Goal: Navigation & Orientation: Find specific page/section

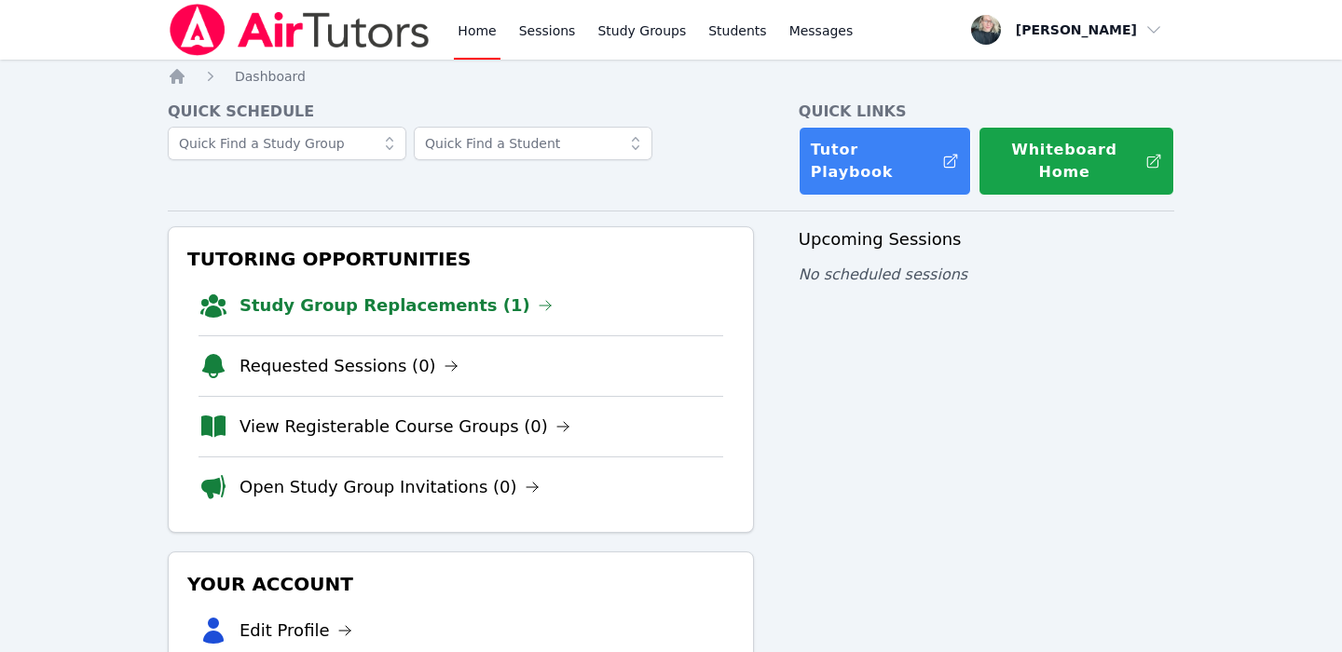
click at [471, 293] on link "Study Group Replacements (1)" at bounding box center [395, 306] width 313 height 26
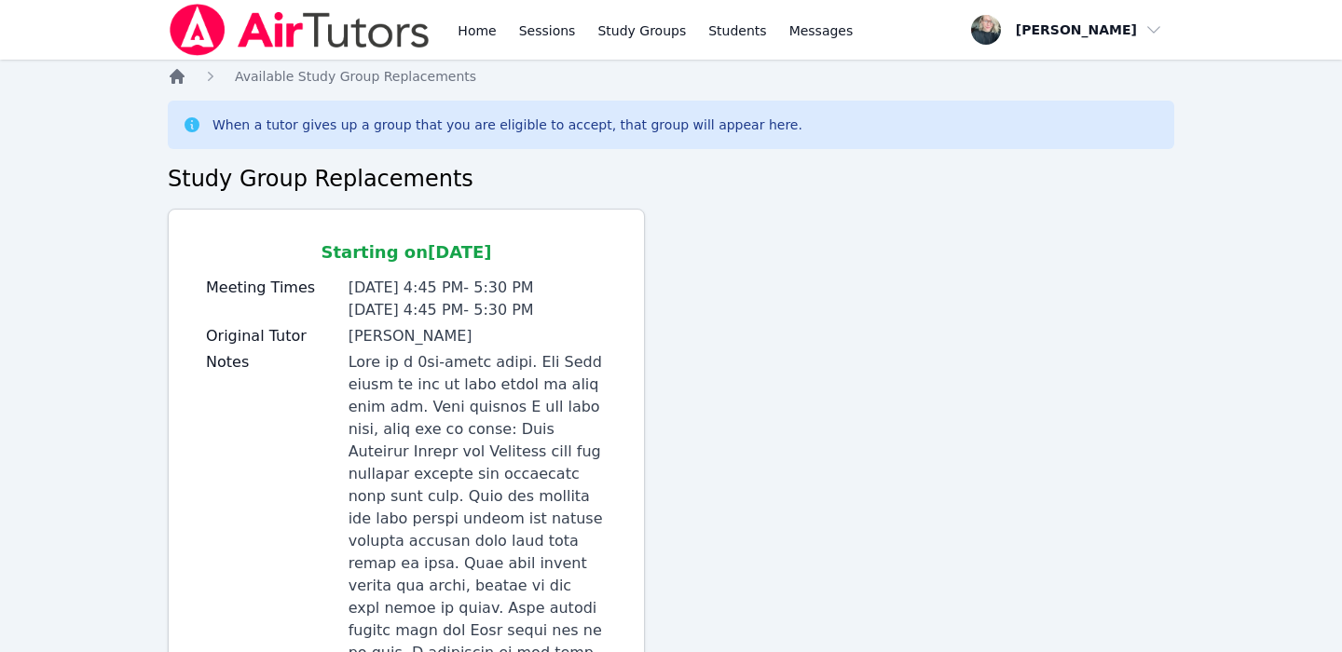
click at [177, 75] on icon "Breadcrumb" at bounding box center [177, 76] width 15 height 15
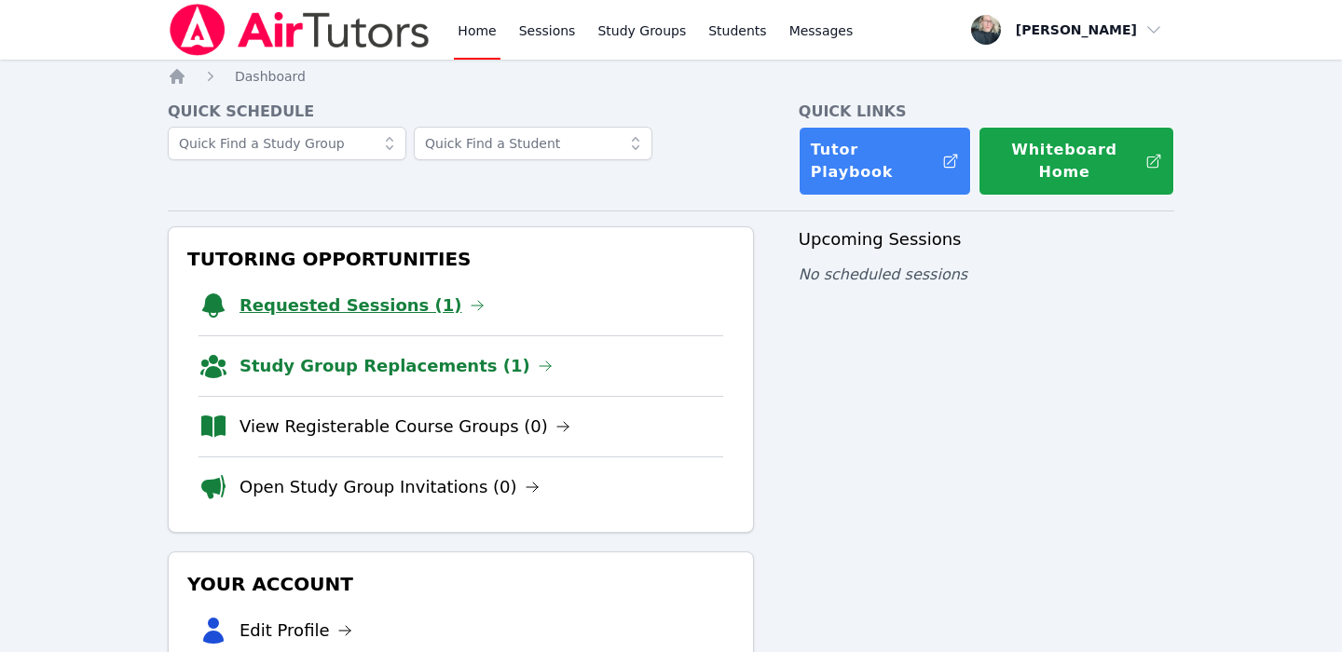
click at [335, 293] on link "Requested Sessions (1)" at bounding box center [361, 306] width 245 height 26
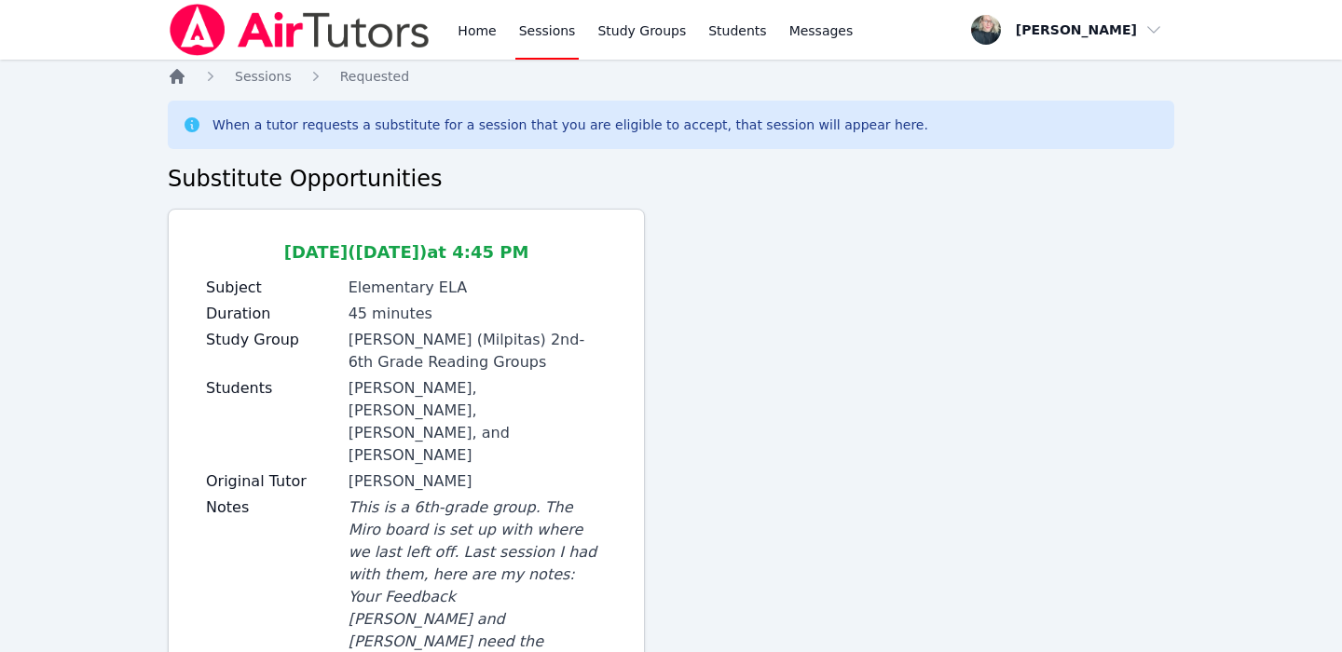
click at [173, 74] on icon "Breadcrumb" at bounding box center [177, 76] width 15 height 15
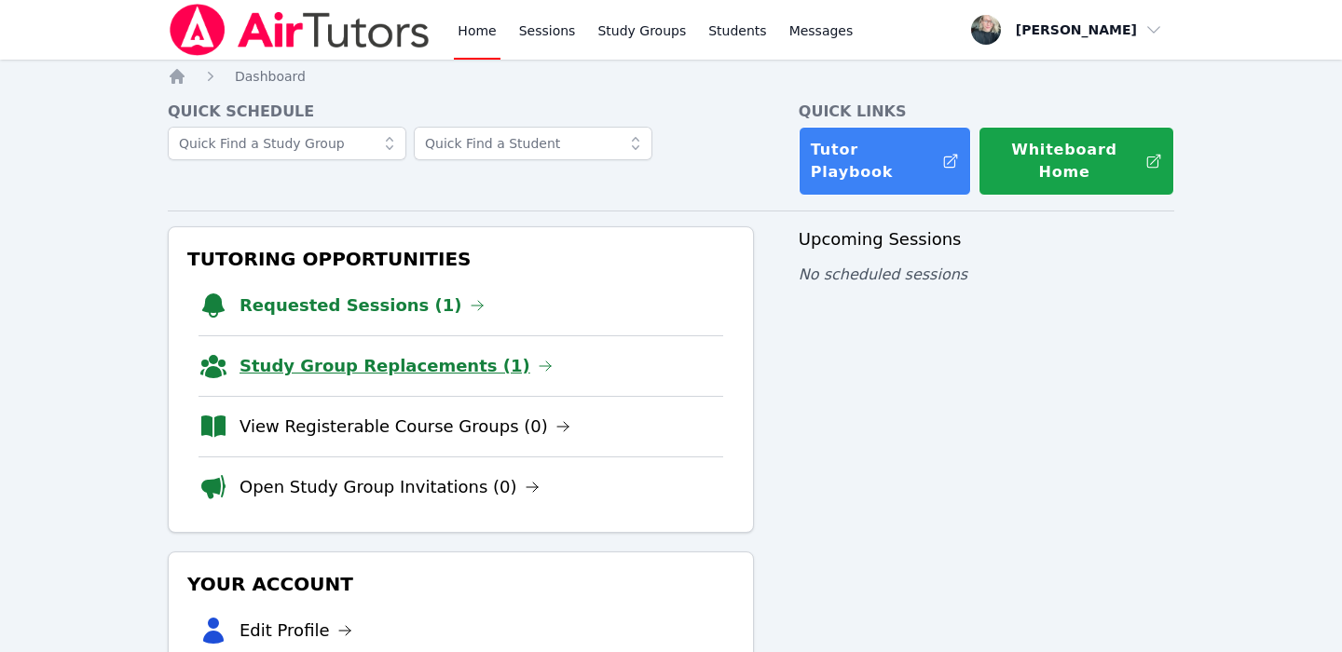
click at [380, 353] on link "Study Group Replacements (1)" at bounding box center [395, 366] width 313 height 26
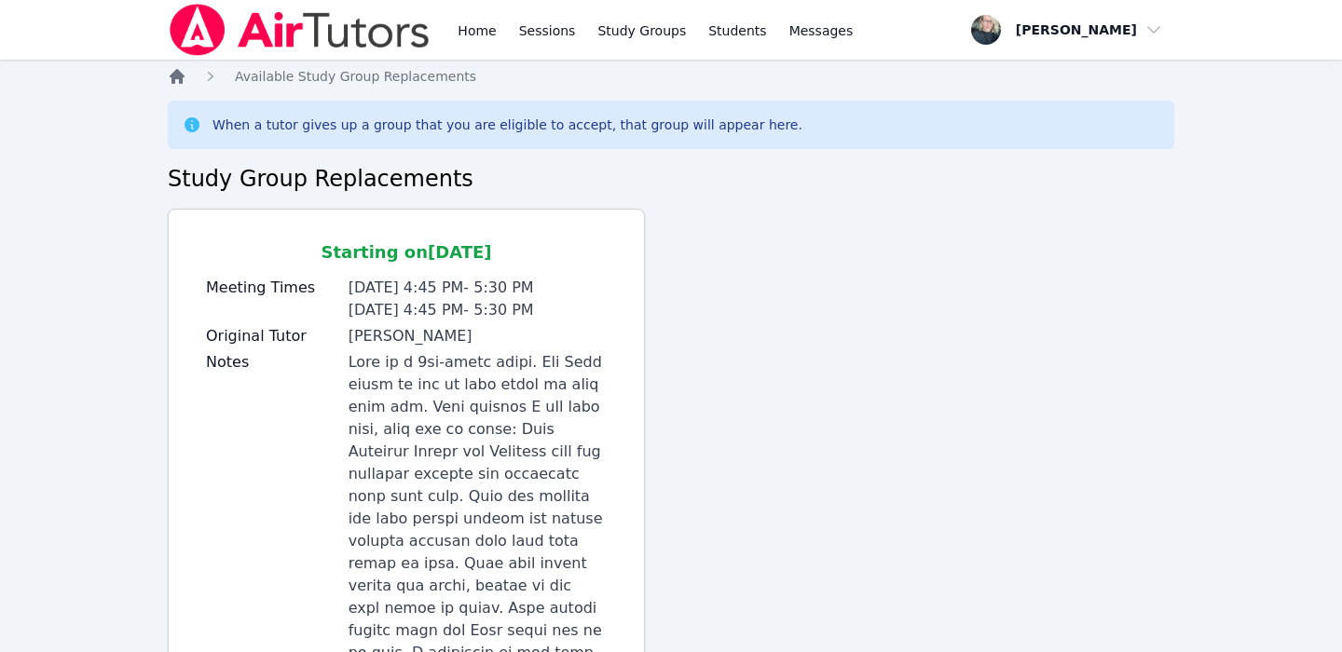
click at [172, 81] on icon "Breadcrumb" at bounding box center [177, 76] width 15 height 15
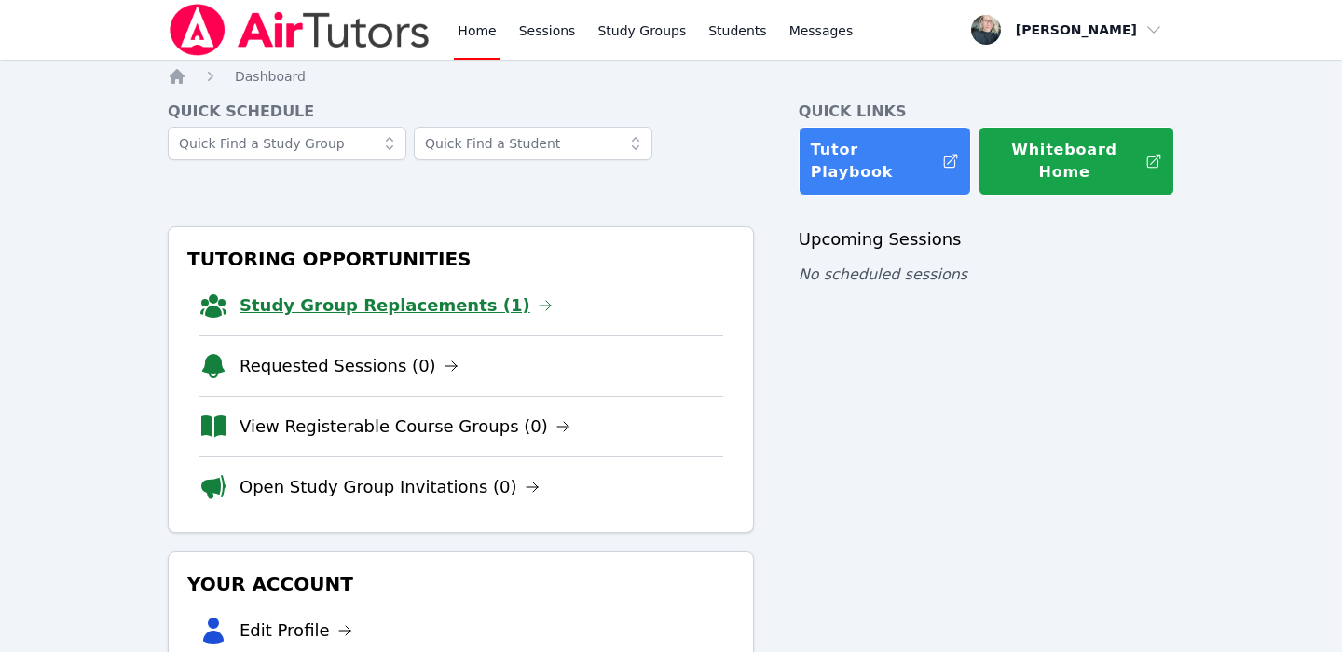
click at [404, 293] on link "Study Group Replacements (1)" at bounding box center [395, 306] width 313 height 26
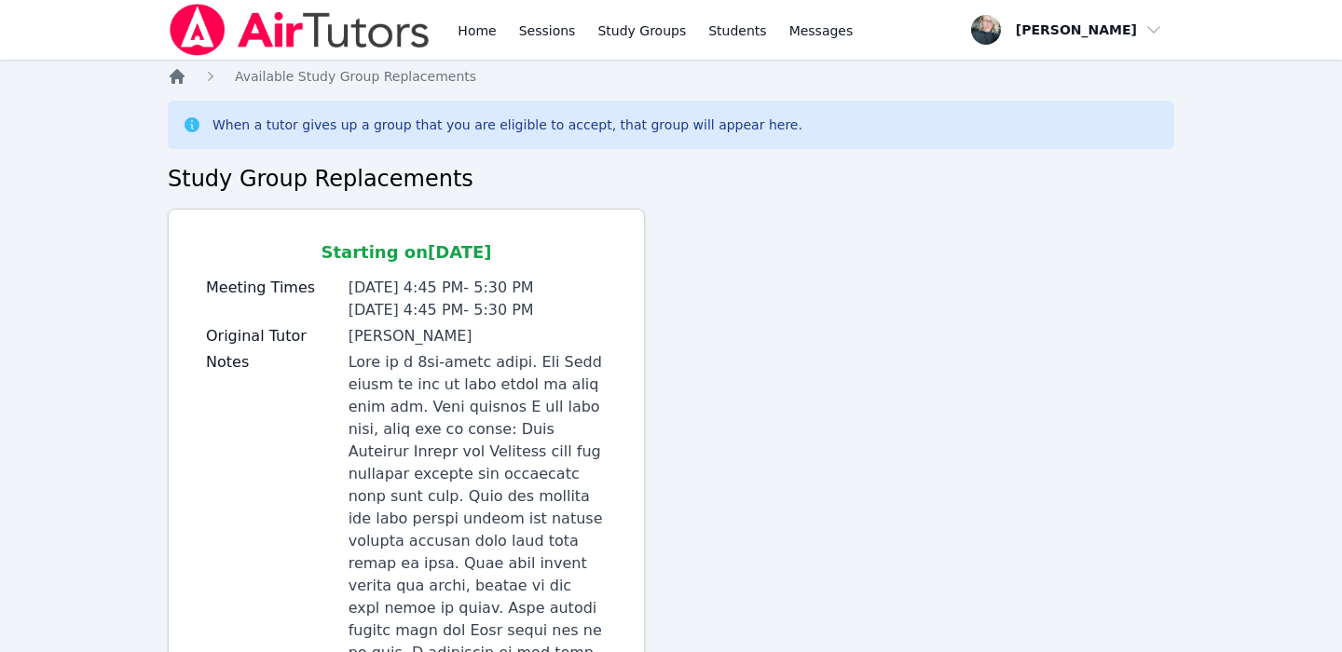
click at [173, 75] on icon "Breadcrumb" at bounding box center [177, 76] width 15 height 15
